Goal: Task Accomplishment & Management: Use online tool/utility

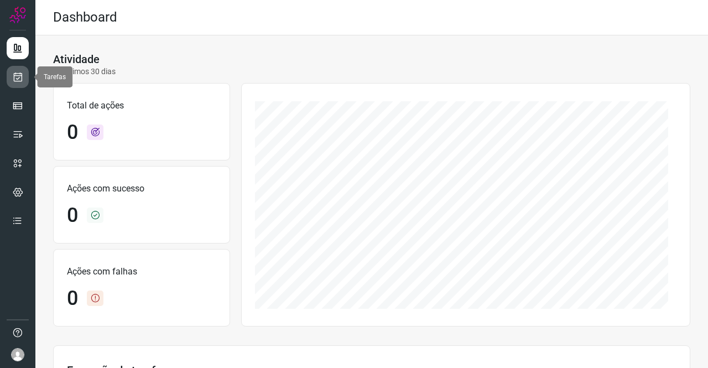
click at [20, 80] on icon at bounding box center [18, 76] width 12 height 11
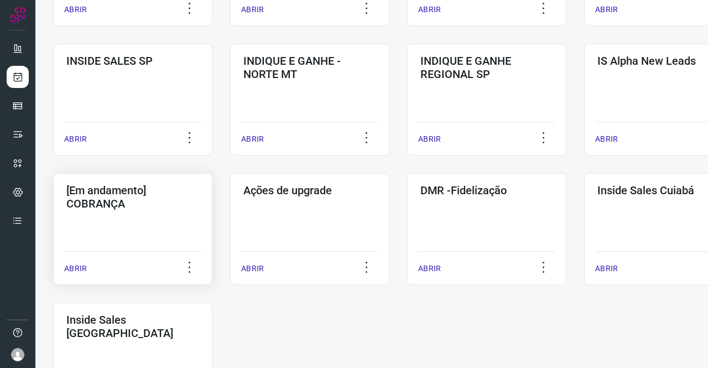
scroll to position [442, 0]
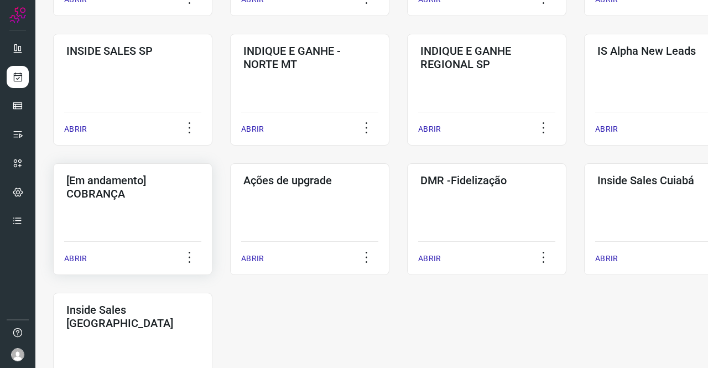
click at [154, 211] on div "[Em andamento] COBRANÇA ABRIR" at bounding box center [132, 219] width 159 height 112
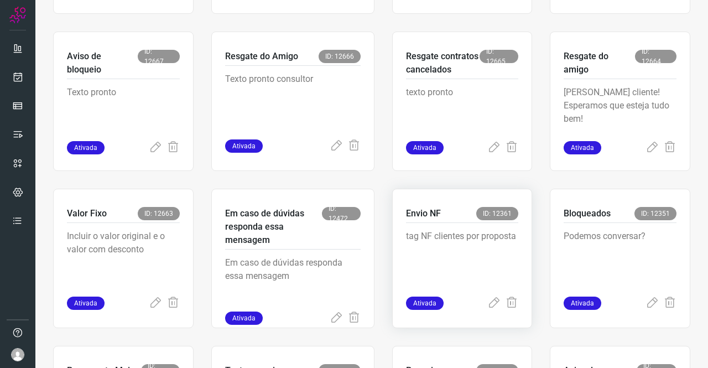
scroll to position [376, 0]
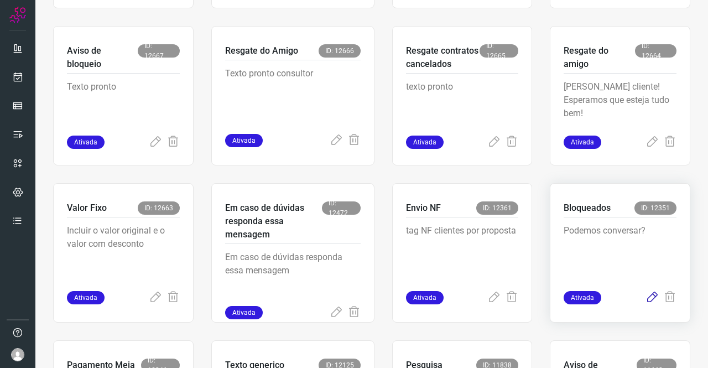
click at [645, 298] on icon at bounding box center [651, 297] width 13 height 13
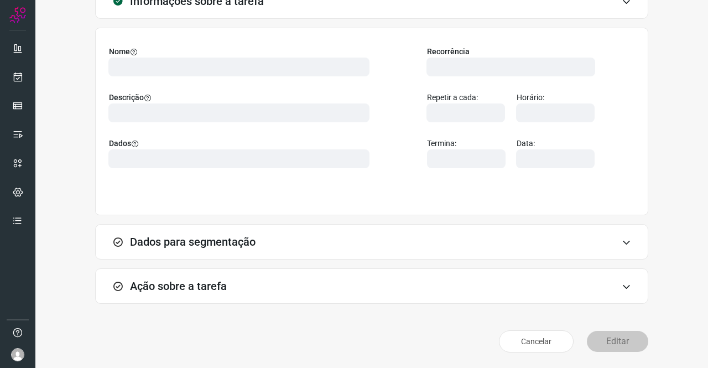
scroll to position [64, 0]
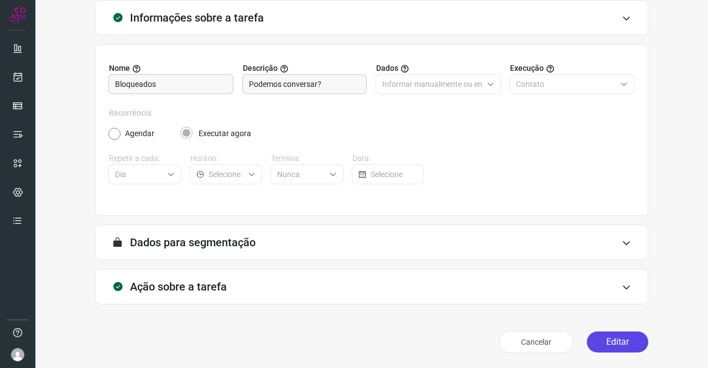
click at [620, 342] on button "Editar" at bounding box center [617, 341] width 61 height 21
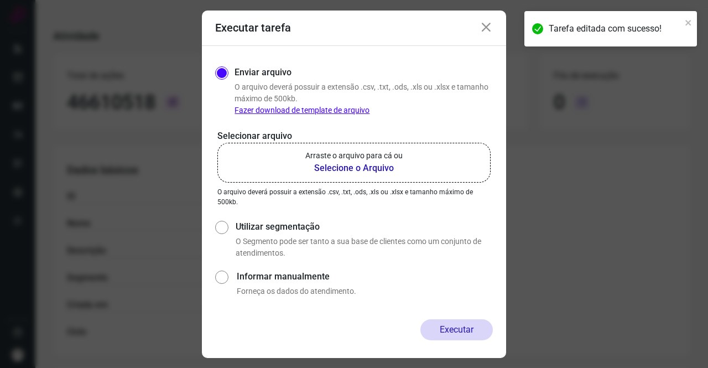
click at [362, 166] on b "Selecione o Arquivo" at bounding box center [353, 167] width 97 height 13
click at [0, 0] on input "Arraste o arquivo para cá ou Selecione o Arquivo" at bounding box center [0, 0] width 0 height 0
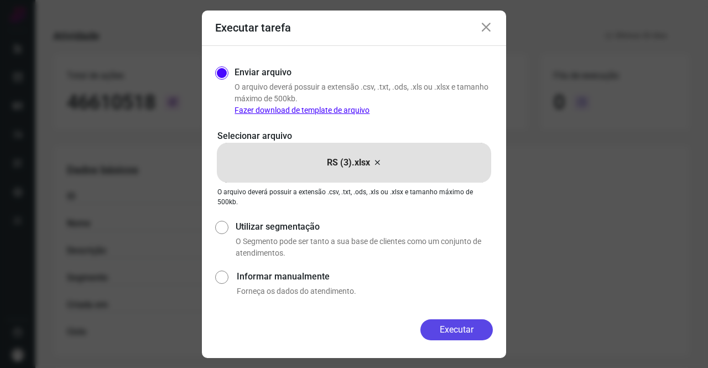
click at [481, 327] on button "Executar" at bounding box center [456, 329] width 72 height 21
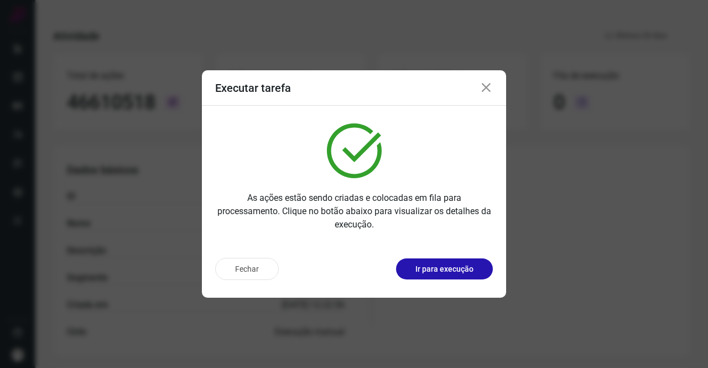
click at [488, 82] on icon at bounding box center [485, 87] width 13 height 13
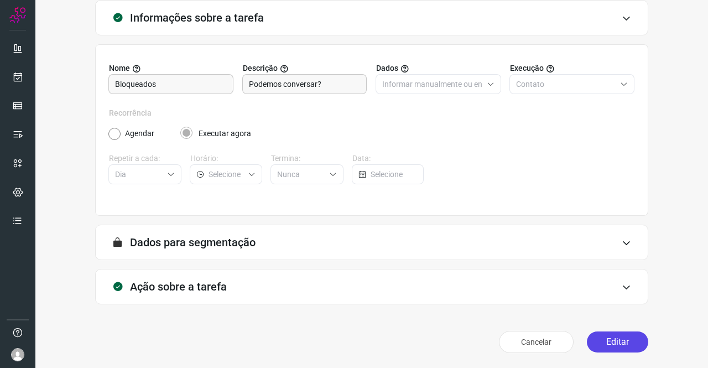
click at [608, 332] on button "Editar" at bounding box center [617, 341] width 61 height 21
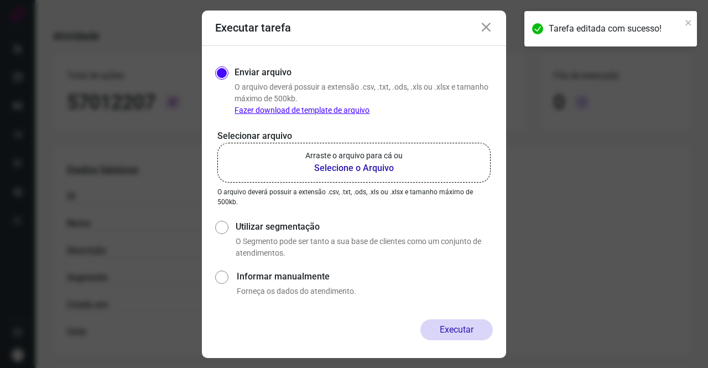
click at [370, 171] on b "Selecione o Arquivo" at bounding box center [353, 167] width 97 height 13
click at [0, 0] on input "Arraste o arquivo para cá ou Selecione o Arquivo" at bounding box center [0, 0] width 0 height 0
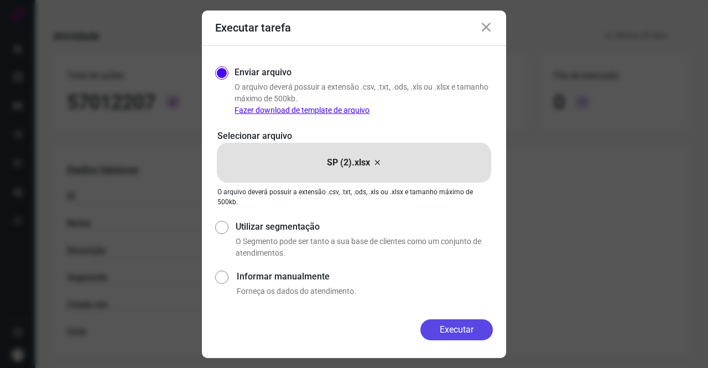
click at [464, 331] on button "Executar" at bounding box center [456, 329] width 72 height 21
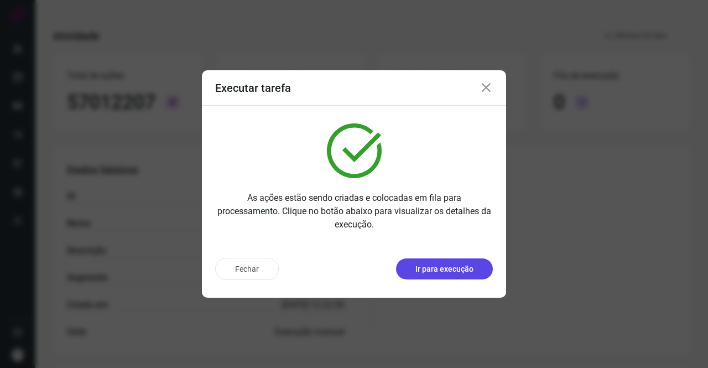
click at [413, 265] on button "Ir para execução" at bounding box center [444, 268] width 97 height 21
